Goal: Information Seeking & Learning: Find specific fact

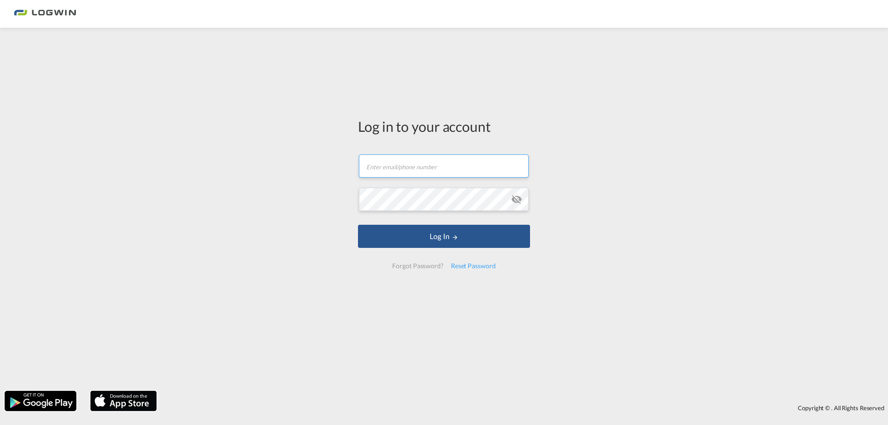
click at [395, 176] on input "text" at bounding box center [444, 165] width 170 height 23
type input "[PERSON_NAME][EMAIL_ADDRESS][PERSON_NAME][DOMAIN_NAME]"
click at [358, 225] on button "Log In" at bounding box center [444, 236] width 172 height 23
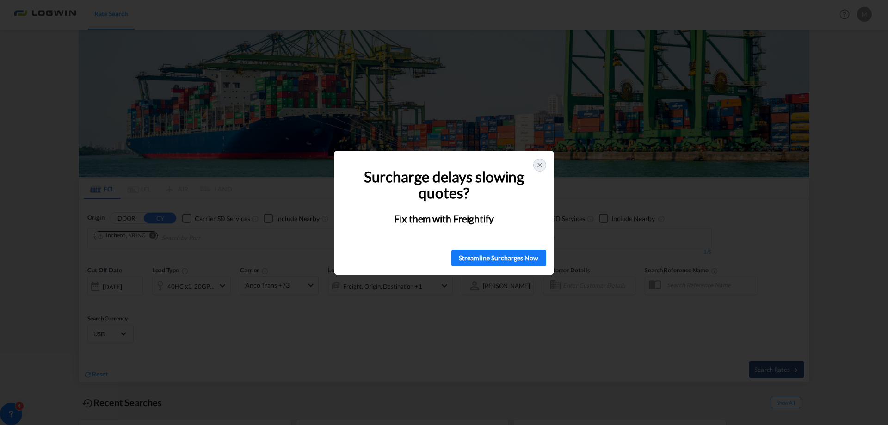
click at [544, 166] on div at bounding box center [539, 165] width 13 height 13
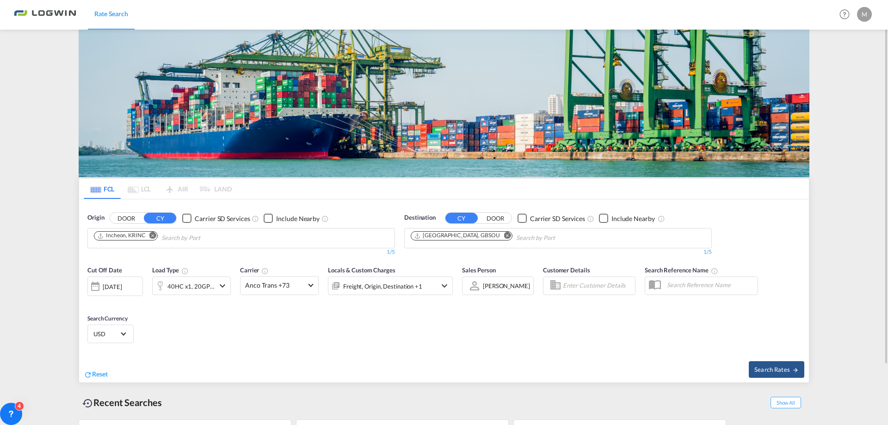
click at [122, 287] on div "[DATE]" at bounding box center [112, 287] width 19 height 8
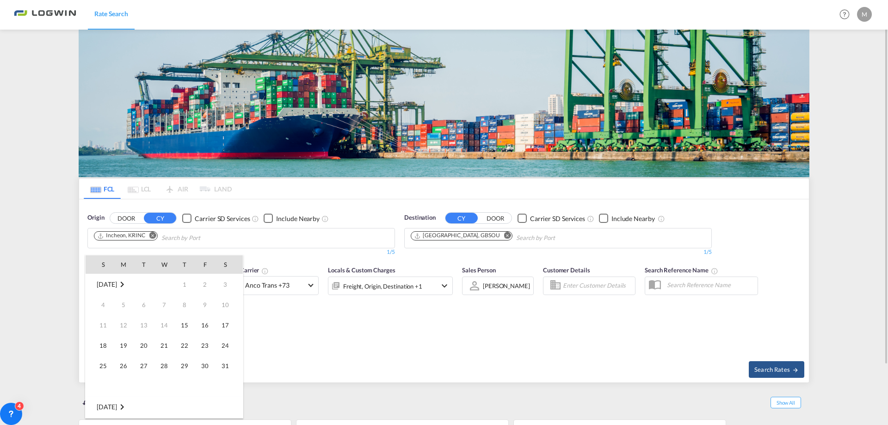
scroll to position [368, 0]
click at [90, 283] on td "[DATE]" at bounding box center [120, 284] width 68 height 21
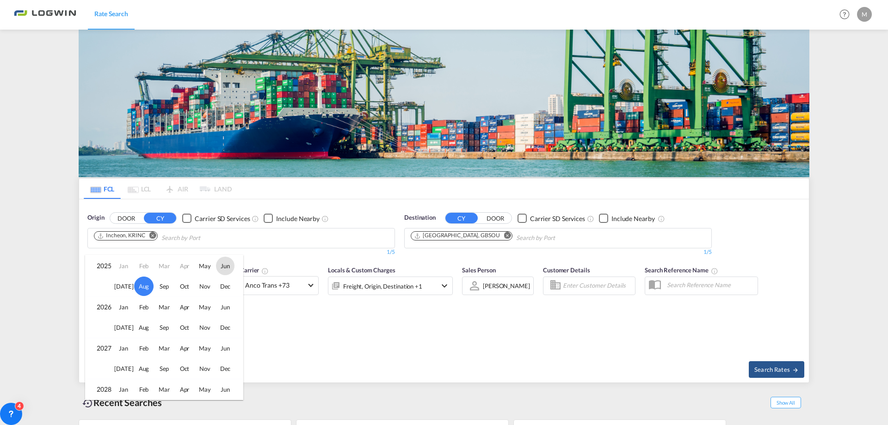
click at [225, 265] on span "Jun" at bounding box center [225, 266] width 18 height 18
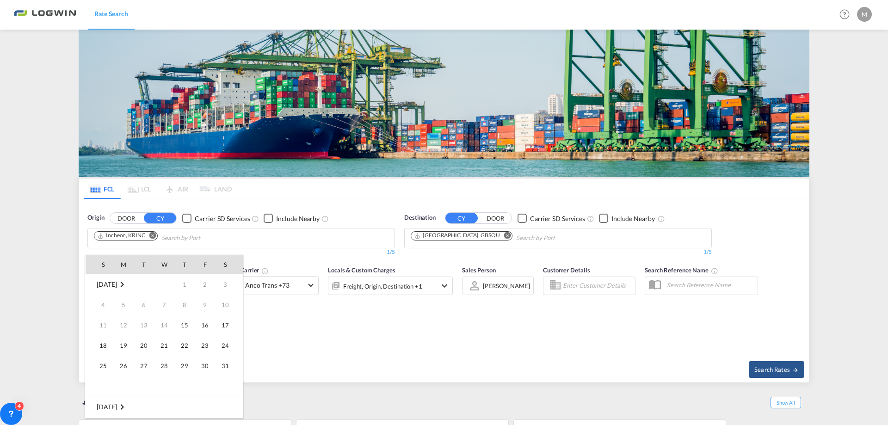
scroll to position [123, 0]
click at [205, 345] on span "20" at bounding box center [205, 345] width 18 height 18
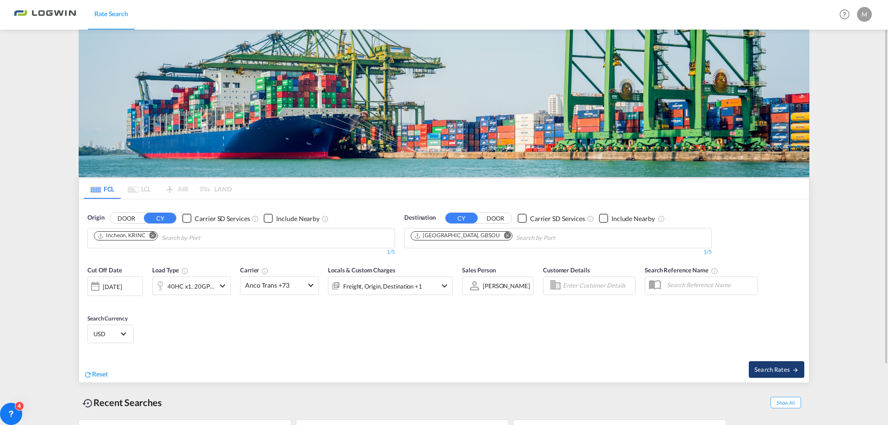
click at [766, 369] on span "Search Rates" at bounding box center [776, 369] width 44 height 7
type input "KRINC to GBSOU / [DATE]"
